Goal: Information Seeking & Learning: Learn about a topic

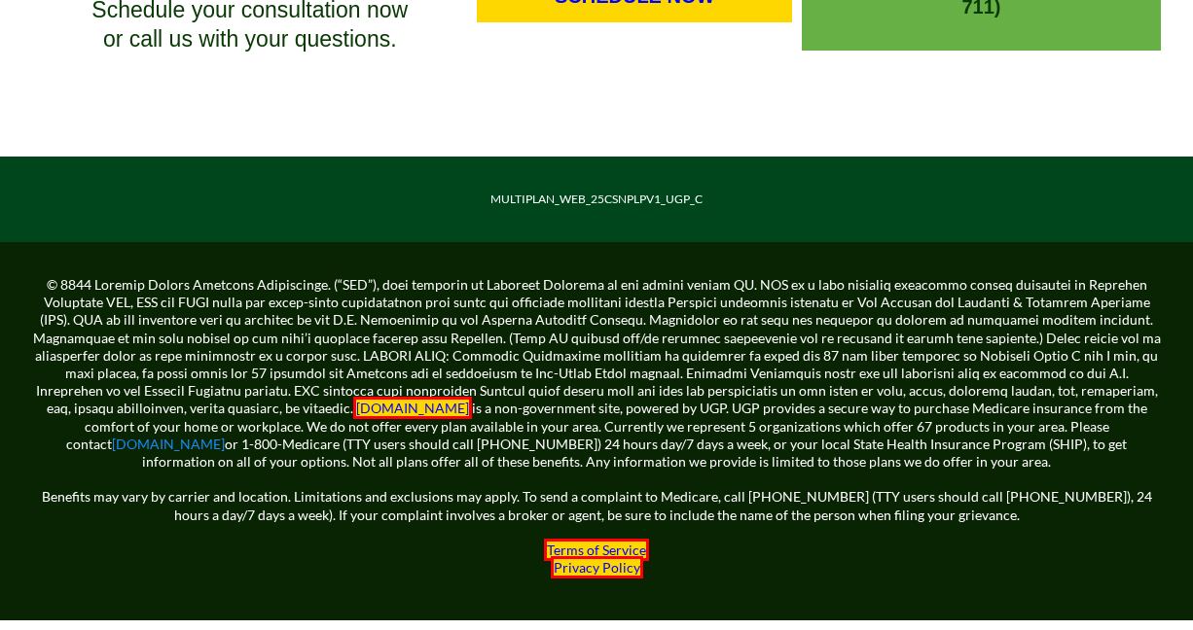
scroll to position [1934, 0]
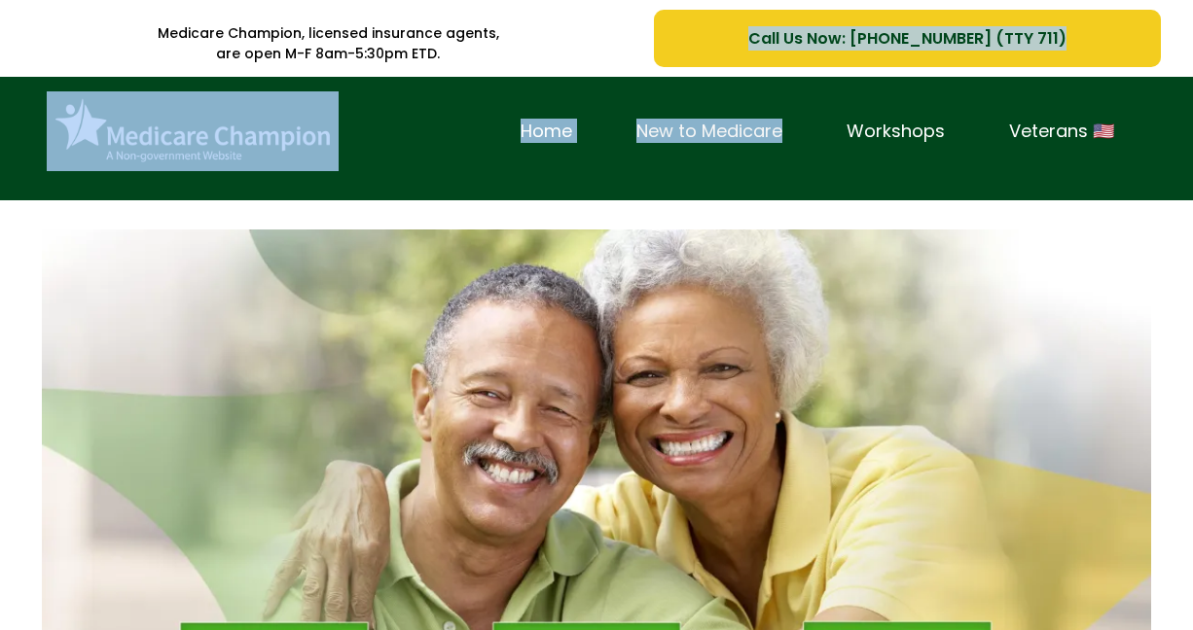
drag, startPoint x: 584, startPoint y: 68, endPoint x: 789, endPoint y: 120, distance: 211.7
copy div "Call Us Now: [PHONE_NUMBER] (TTY 711) Home New to Medicare"
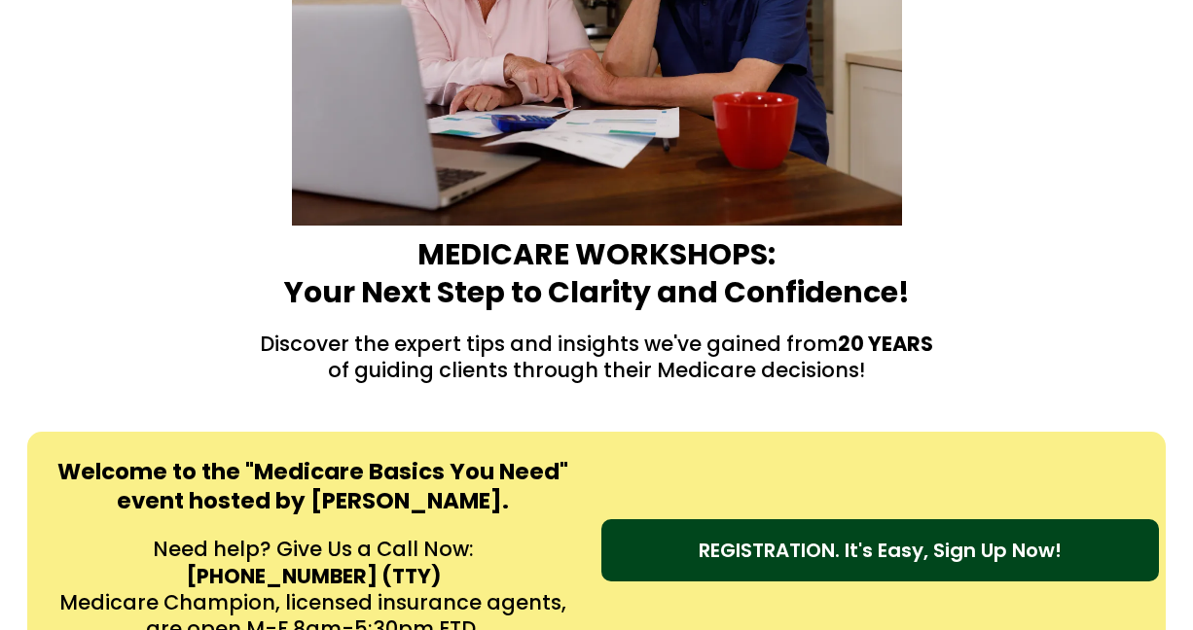
scroll to position [232, 0]
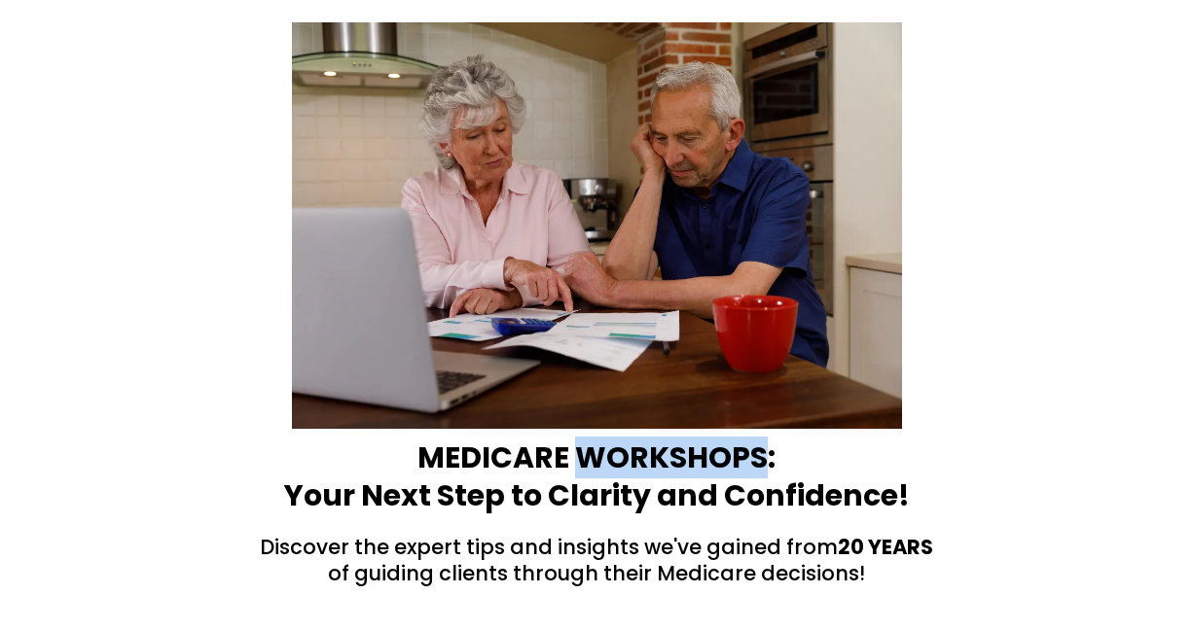
drag, startPoint x: 582, startPoint y: 454, endPoint x: 762, endPoint y: 455, distance: 180.0
click at [762, 455] on strong "MEDICARE WORKSHOPS:" at bounding box center [596, 458] width 358 height 42
copy strong "WORKSHOPS"
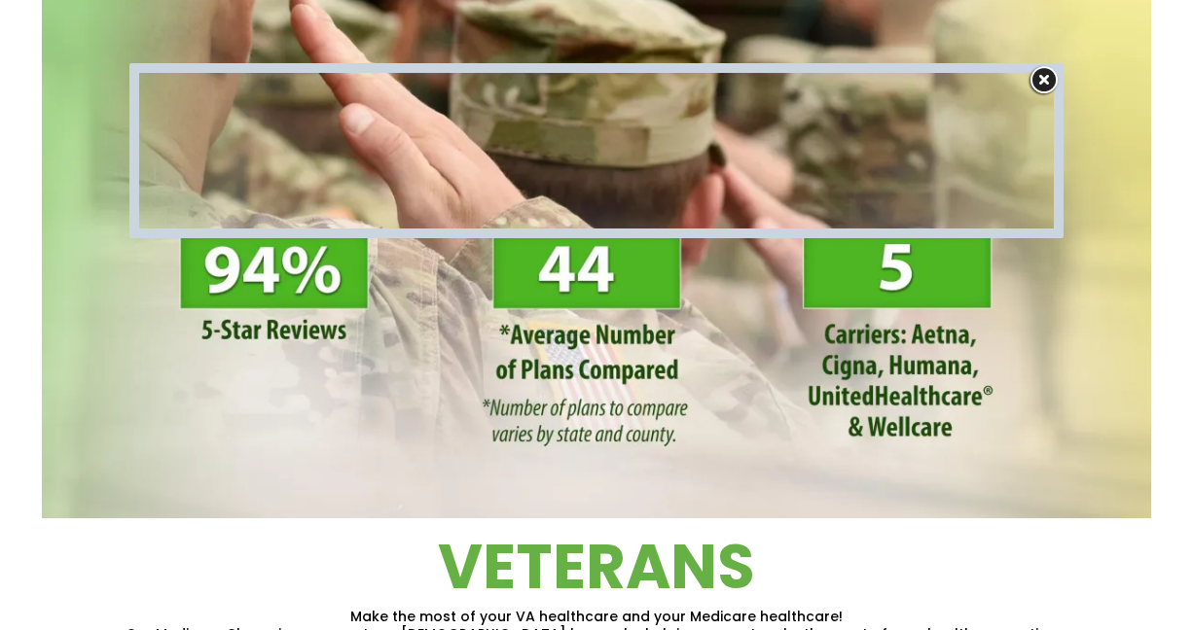
scroll to position [615, 0]
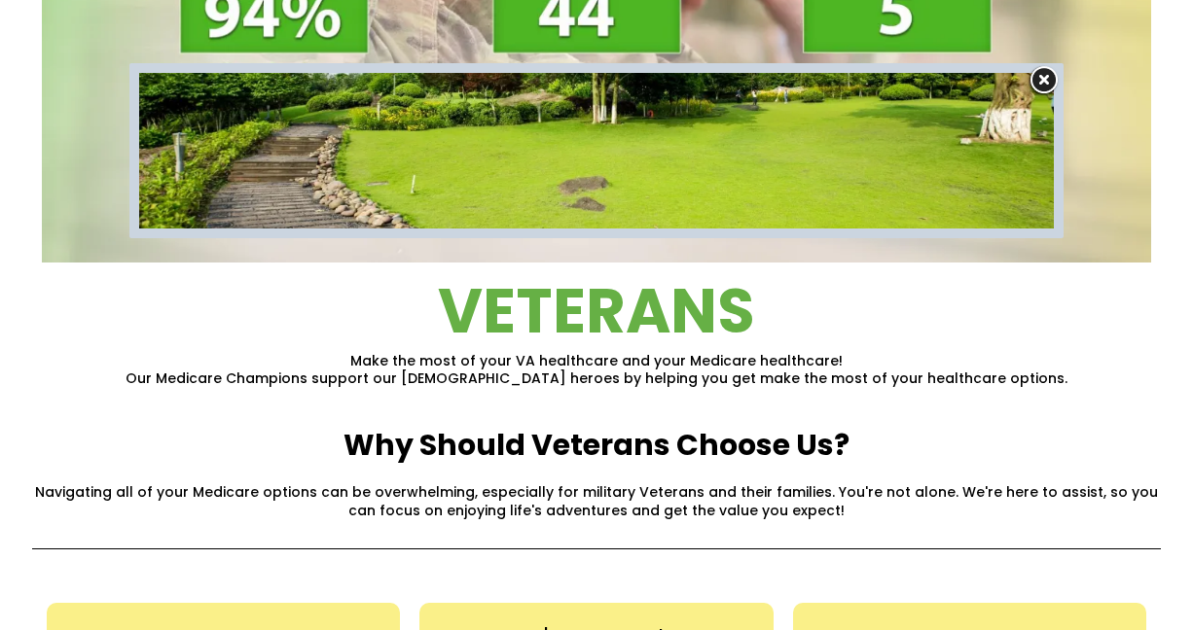
drag, startPoint x: 460, startPoint y: 301, endPoint x: 447, endPoint y: 310, distance: 16.7
click at [451, 307] on div at bounding box center [596, 315] width 1193 height 630
